Goal: Information Seeking & Learning: Learn about a topic

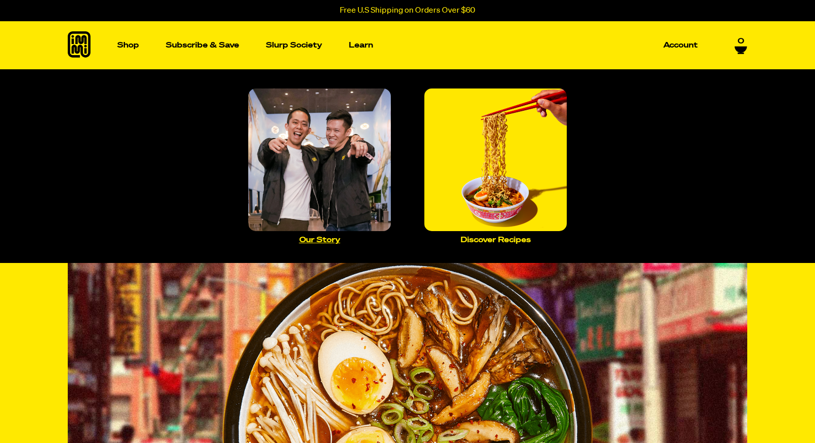
click at [342, 197] on img "Main navigation" at bounding box center [319, 159] width 142 height 142
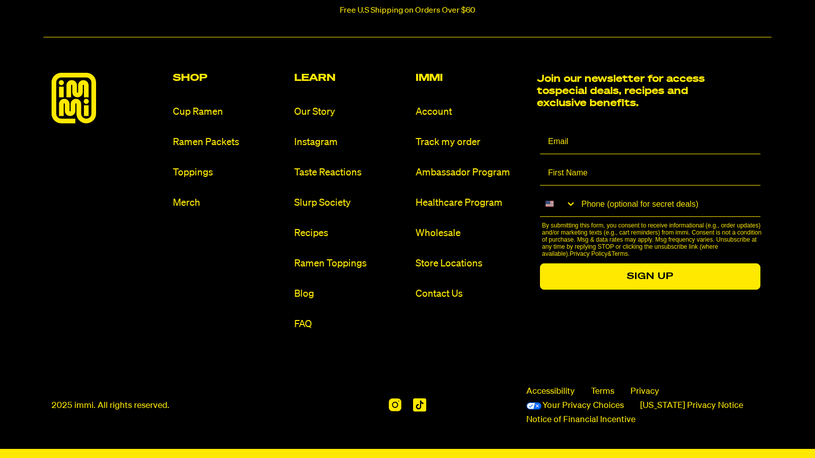
scroll to position [1122, 0]
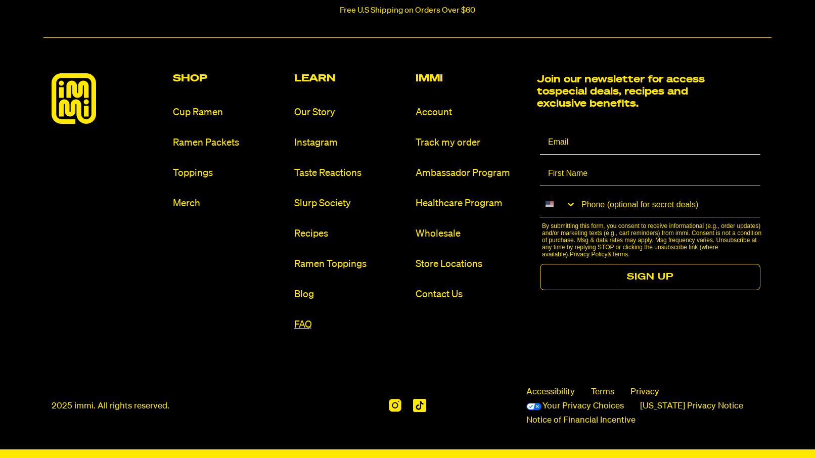
click at [304, 329] on link "FAQ" at bounding box center [350, 325] width 113 height 14
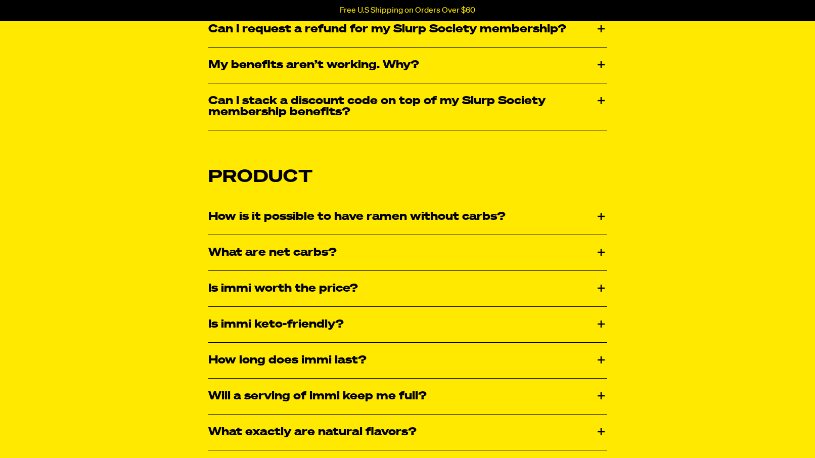
scroll to position [1376, 0]
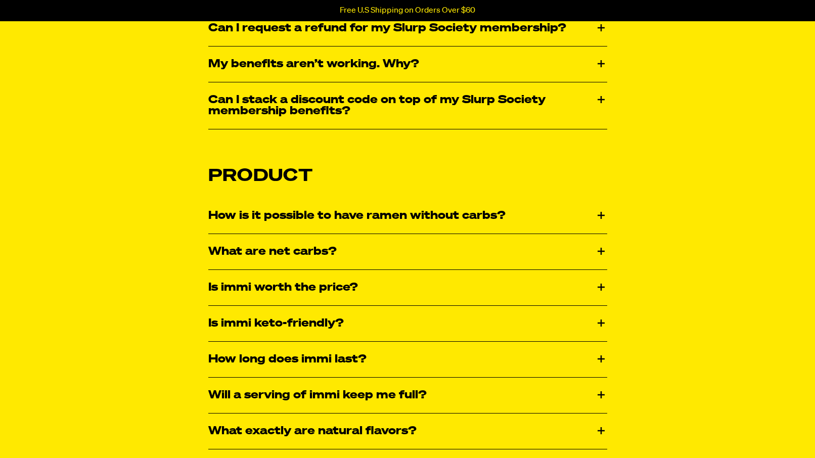
click at [346, 217] on div "How is it possible to have ramen without carbs?" at bounding box center [407, 215] width 399 height 35
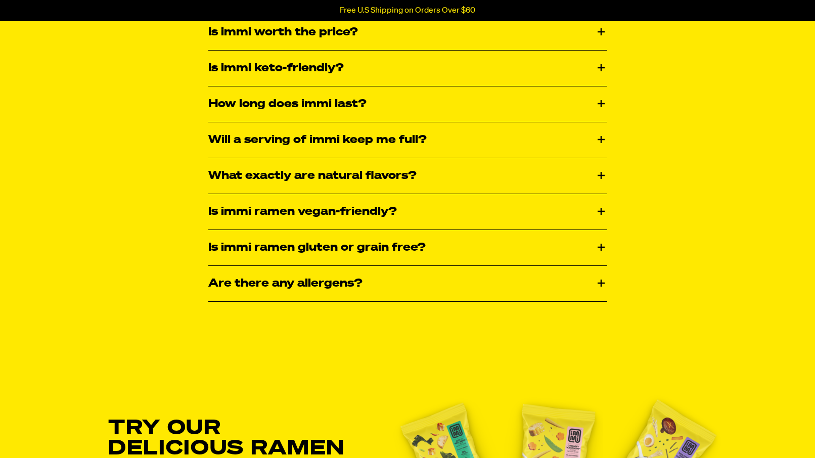
scroll to position [1739, 0]
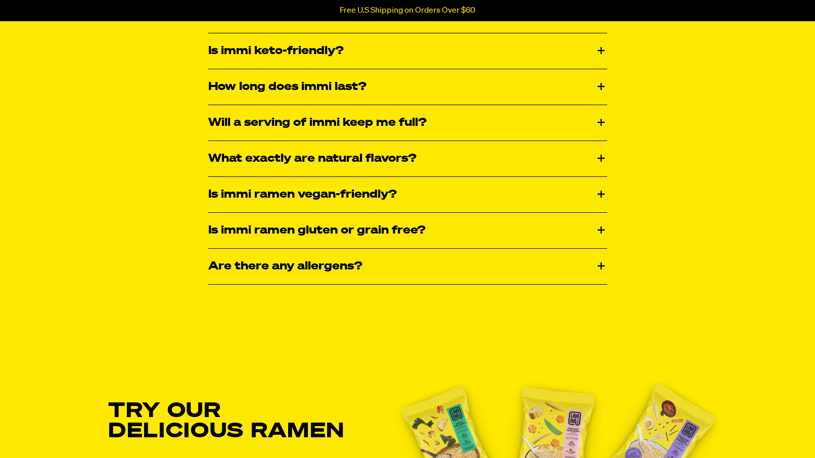
click at [337, 233] on div "Is immi ramen gluten or grain free?" at bounding box center [407, 230] width 399 height 35
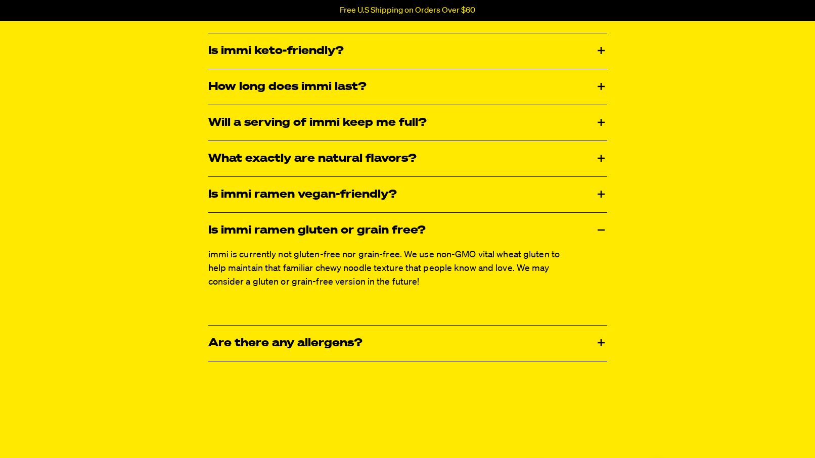
click at [358, 338] on div "Are there any allergens?" at bounding box center [407, 342] width 399 height 35
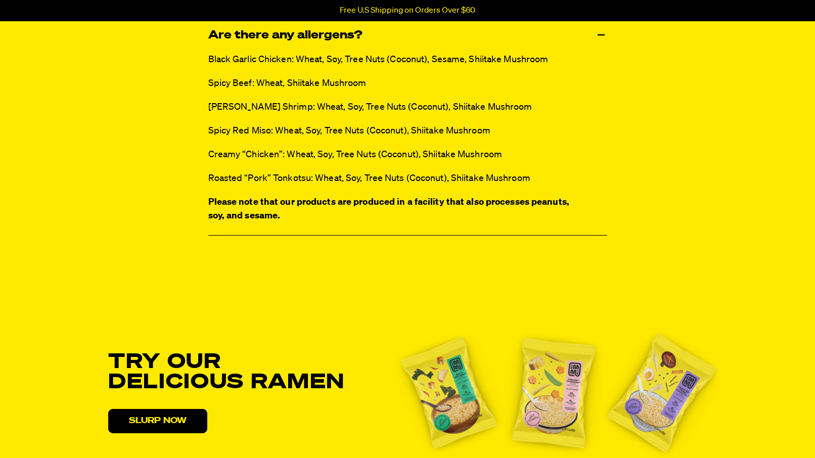
scroll to position [2055, 0]
